Goal: Contribute content: Add original content to the website for others to see

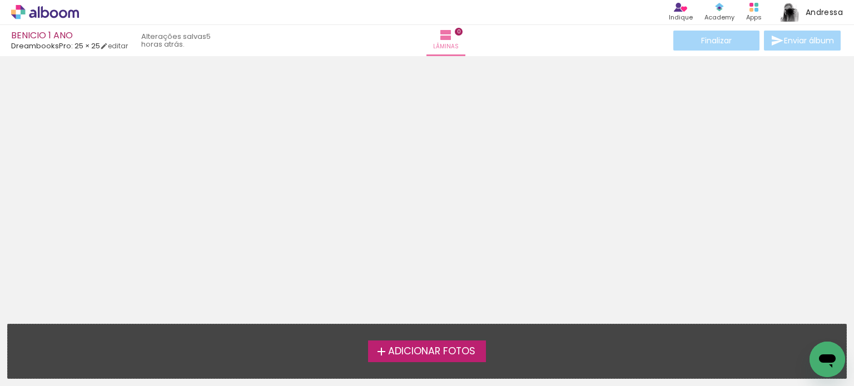
click at [462, 355] on span "Adicionar Fotos" at bounding box center [431, 352] width 87 height 10
click at [0, 0] on input "file" at bounding box center [0, 0] width 0 height 0
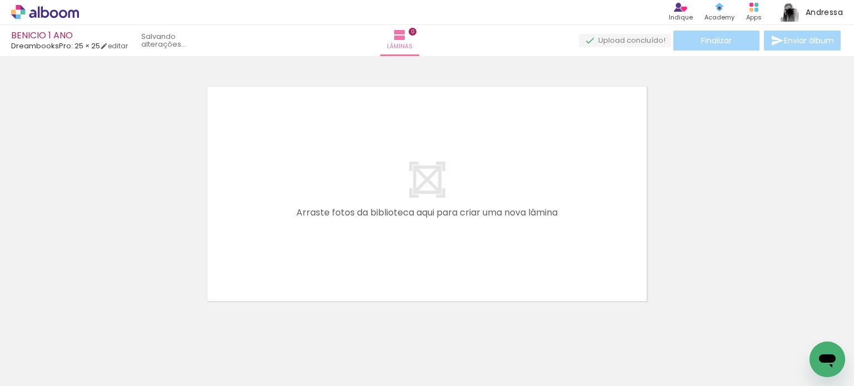
scroll to position [14, 0]
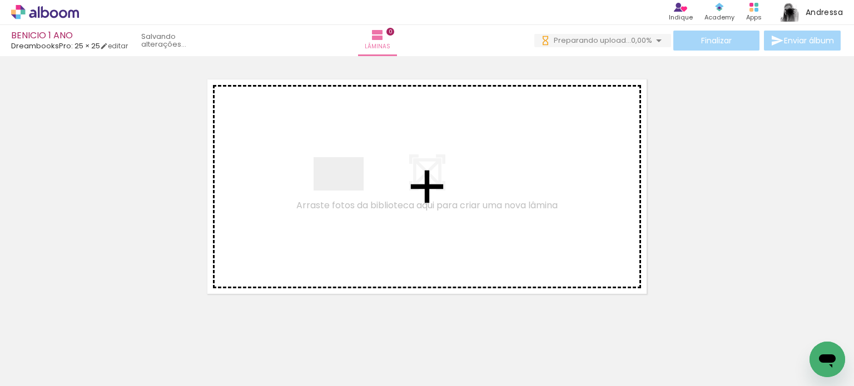
drag, startPoint x: 163, startPoint y: 324, endPoint x: 347, endPoint y: 191, distance: 226.7
click at [347, 191] on quentale-workspace at bounding box center [427, 193] width 854 height 386
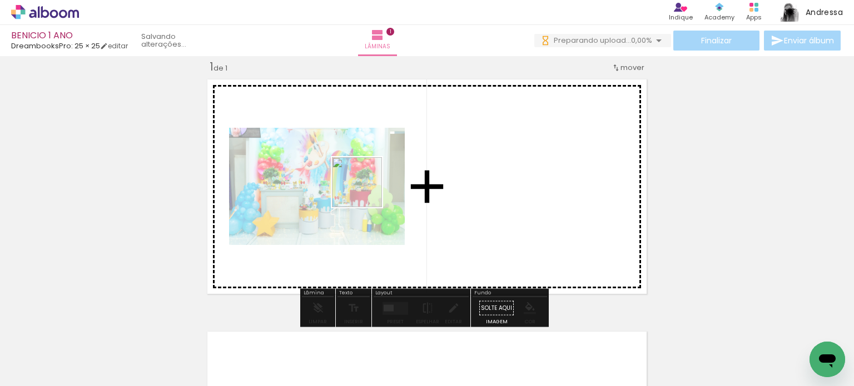
drag, startPoint x: 189, startPoint y: 348, endPoint x: 365, endPoint y: 191, distance: 236.5
click at [365, 191] on quentale-workspace at bounding box center [427, 193] width 854 height 386
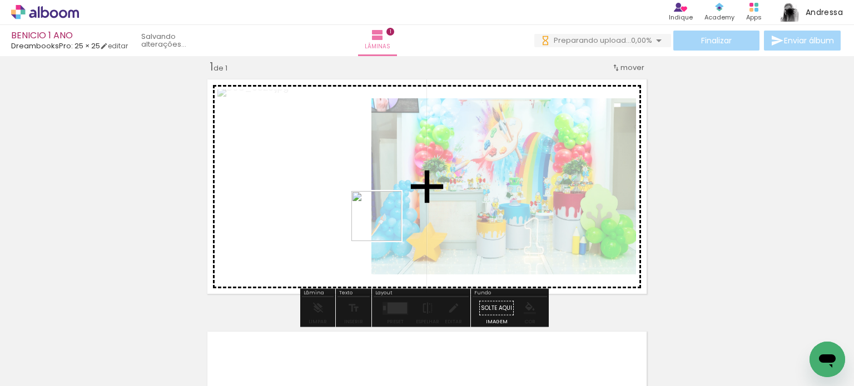
drag, startPoint x: 256, startPoint y: 335, endPoint x: 393, endPoint y: 215, distance: 182.3
click at [393, 215] on quentale-workspace at bounding box center [427, 193] width 854 height 386
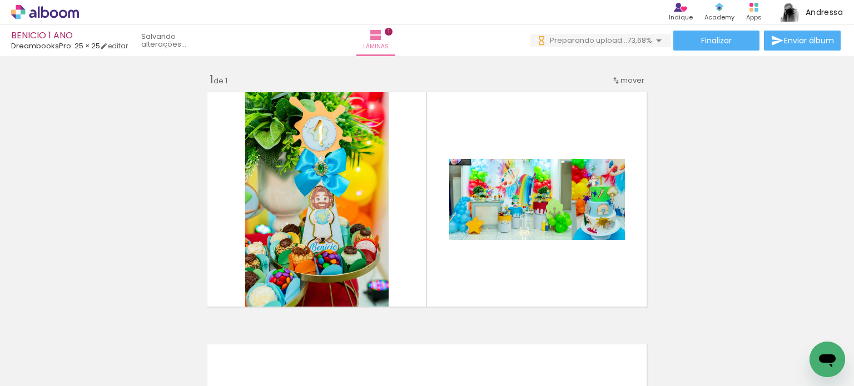
scroll to position [0, 0]
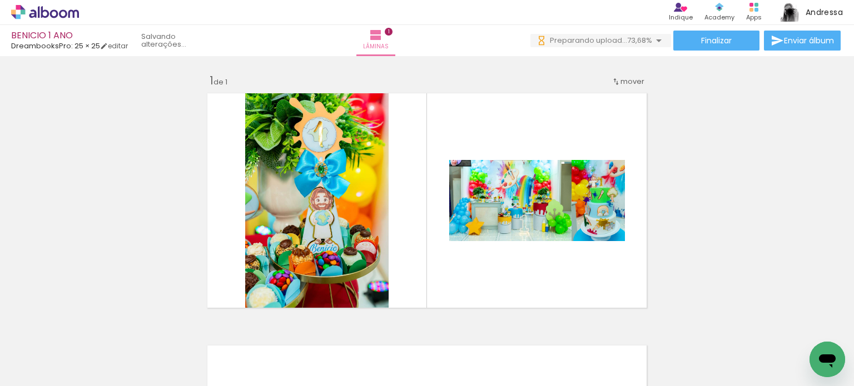
click at [694, 139] on div "Inserir lâmina 1 de 1" at bounding box center [427, 312] width 854 height 505
